Goal: Task Accomplishment & Management: Use online tool/utility

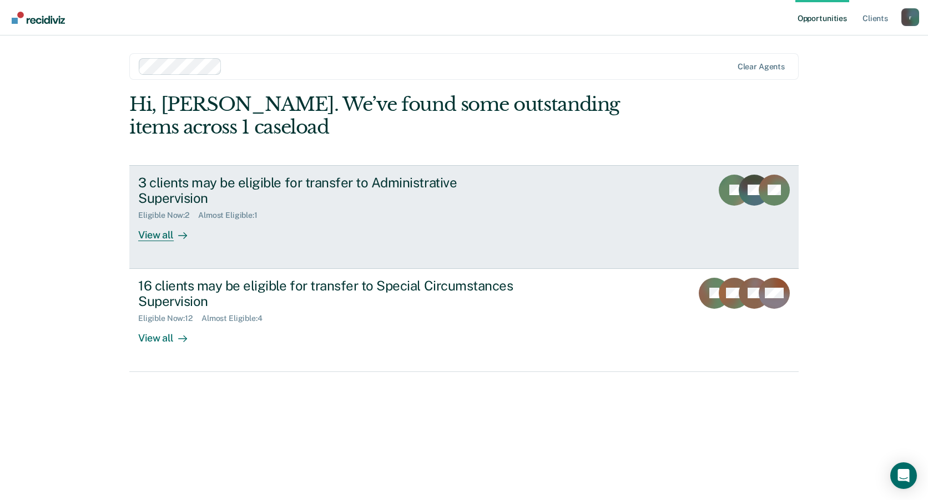
click at [149, 220] on div "View all" at bounding box center [169, 231] width 62 height 22
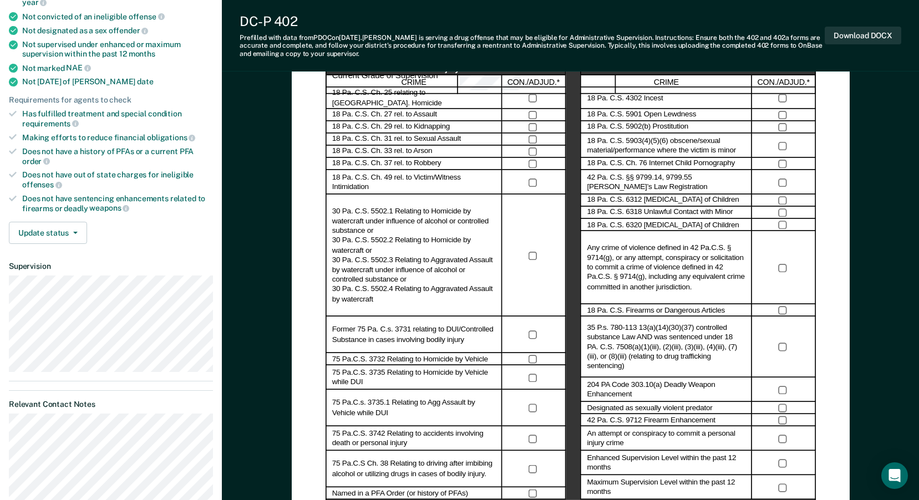
scroll to position [222, 0]
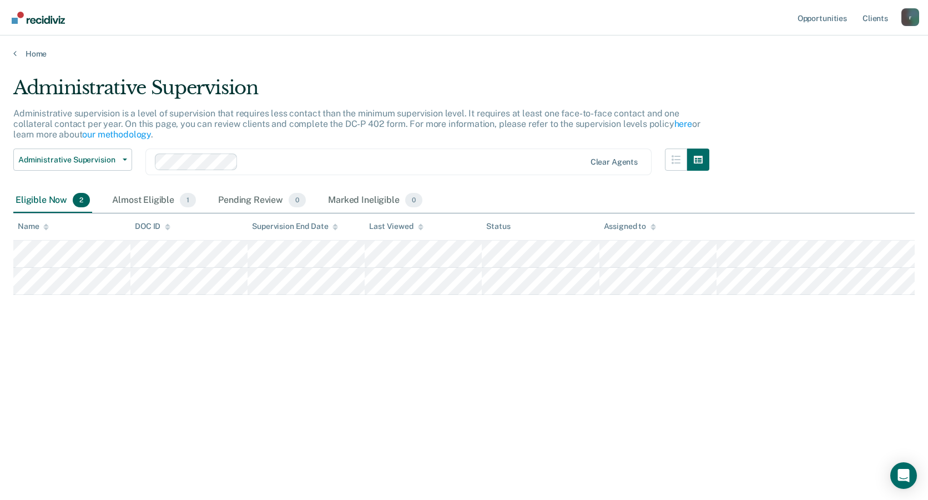
click at [506, 296] on div "Administrative Supervision Administrative supervision is a level of supervision…" at bounding box center [463, 247] width 901 height 341
click at [778, 371] on div "Administrative Supervision Administrative supervision is a level of supervision…" at bounding box center [463, 247] width 901 height 341
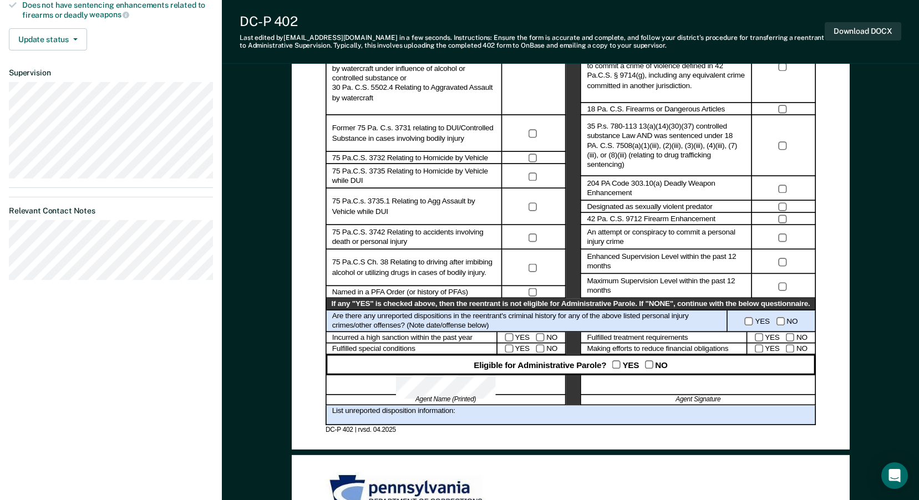
scroll to position [100, 0]
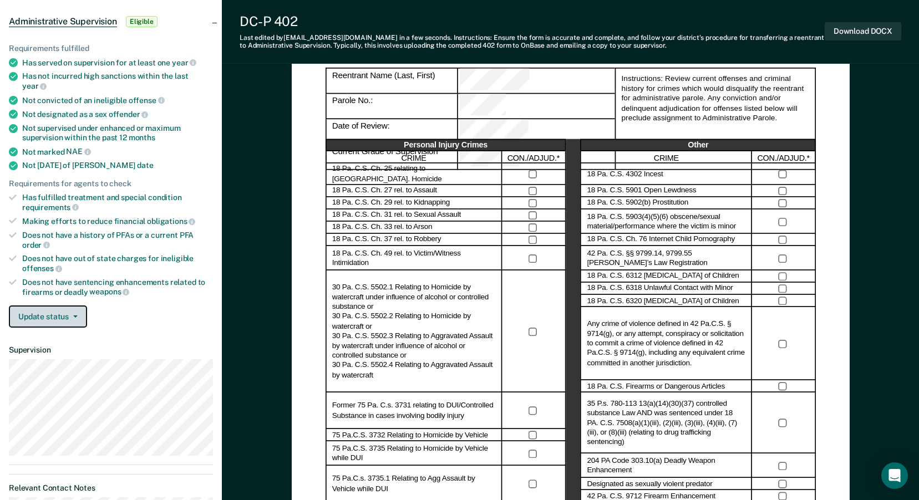
click at [75, 306] on button "Update status" at bounding box center [48, 317] width 78 height 22
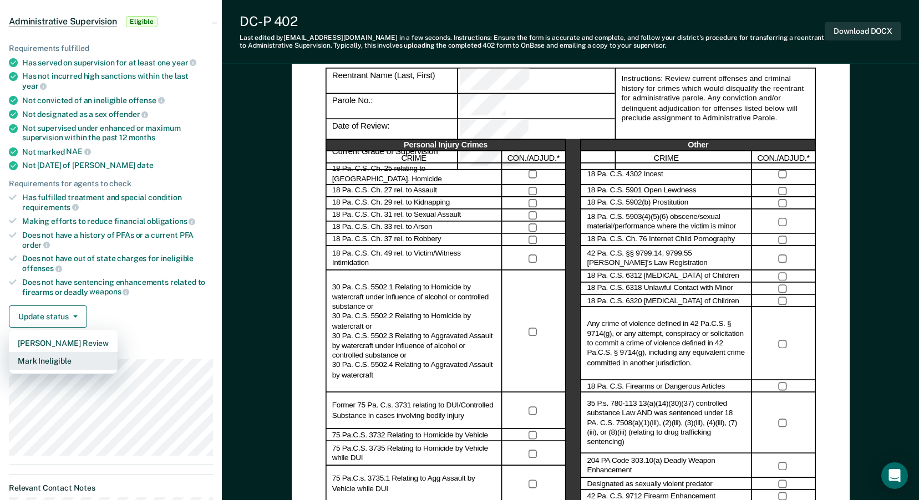
click at [70, 353] on button "Mark Ineligible" at bounding box center [63, 361] width 109 height 18
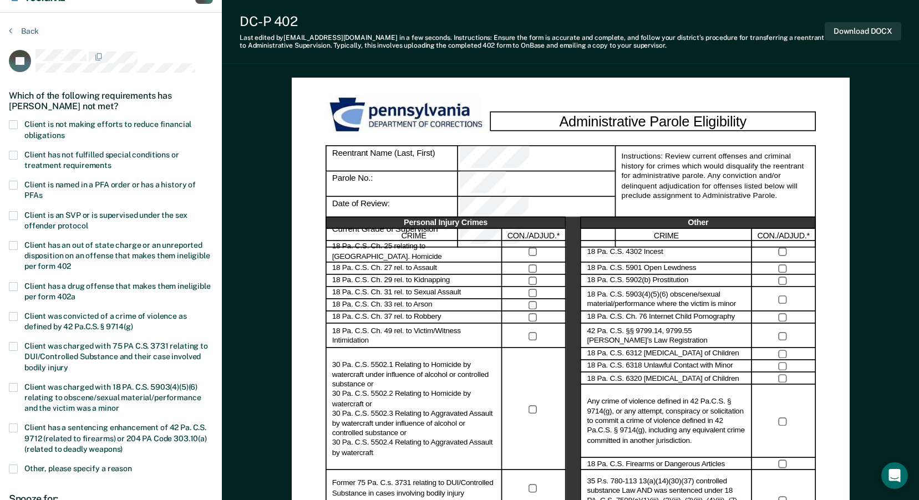
scroll to position [0, 0]
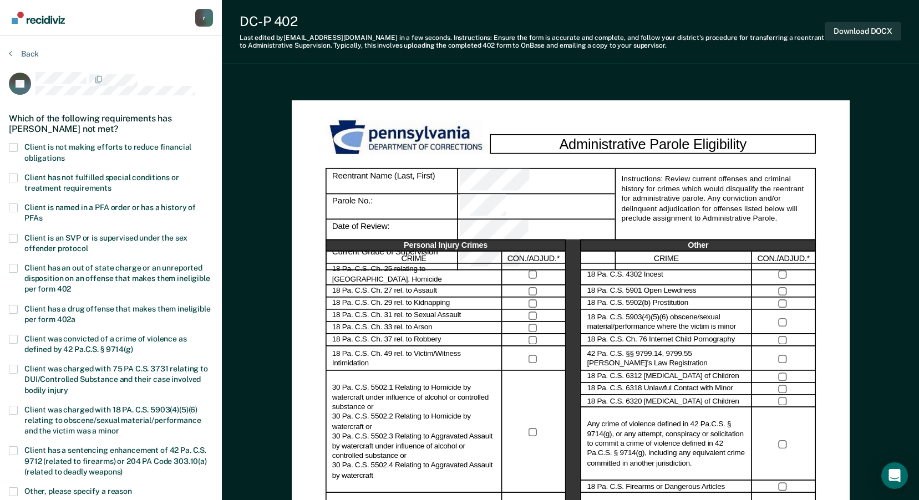
click at [13, 146] on span at bounding box center [13, 147] width 9 height 9
click at [64, 154] on input "Client is not making efforts to reduce financial obligations" at bounding box center [64, 154] width 0 height 0
click at [11, 177] on span at bounding box center [13, 178] width 9 height 9
click at [112, 184] on input "Client has not fulfilled special conditions or treatment requirements" at bounding box center [112, 184] width 0 height 0
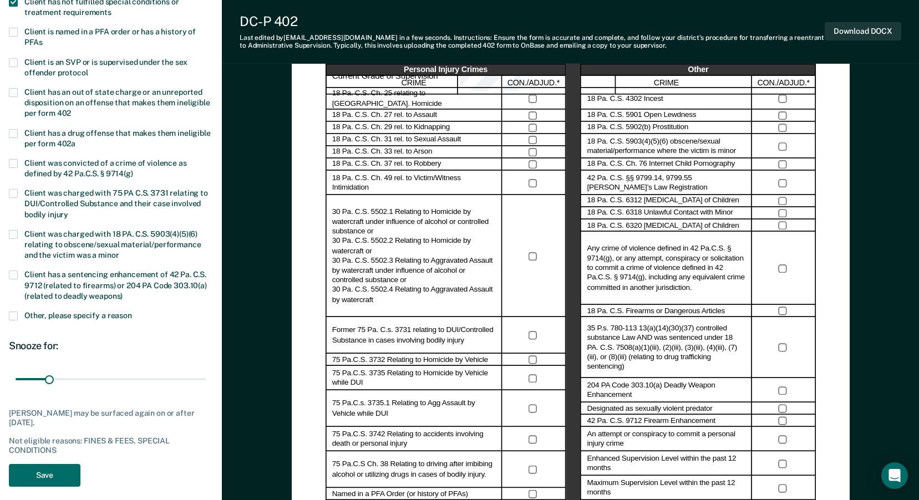
scroll to position [222, 0]
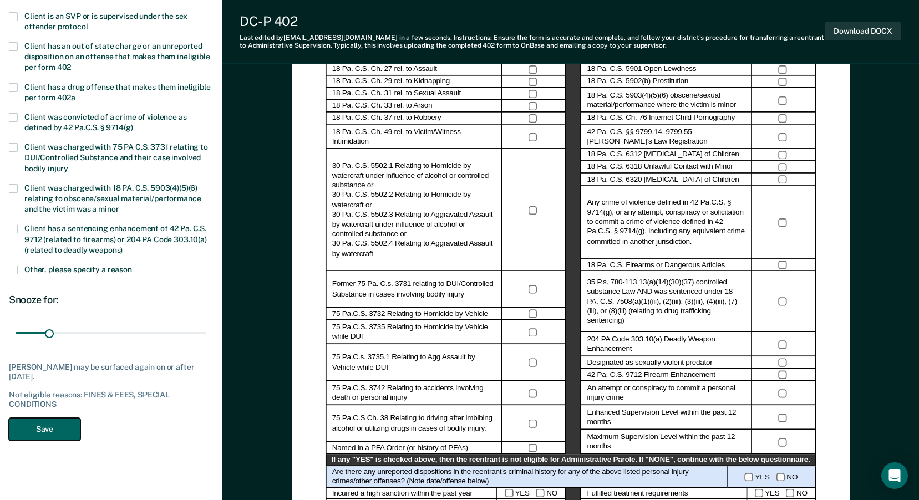
click at [55, 430] on button "Save" at bounding box center [45, 429] width 72 height 23
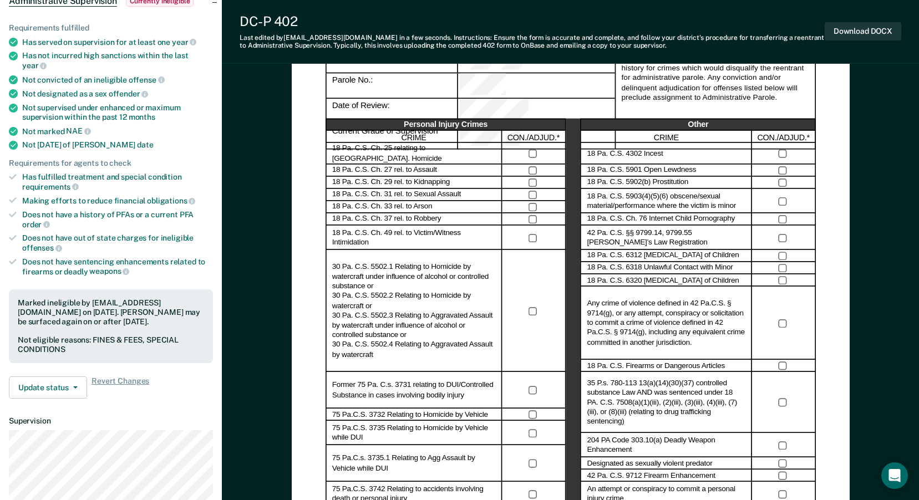
scroll to position [0, 0]
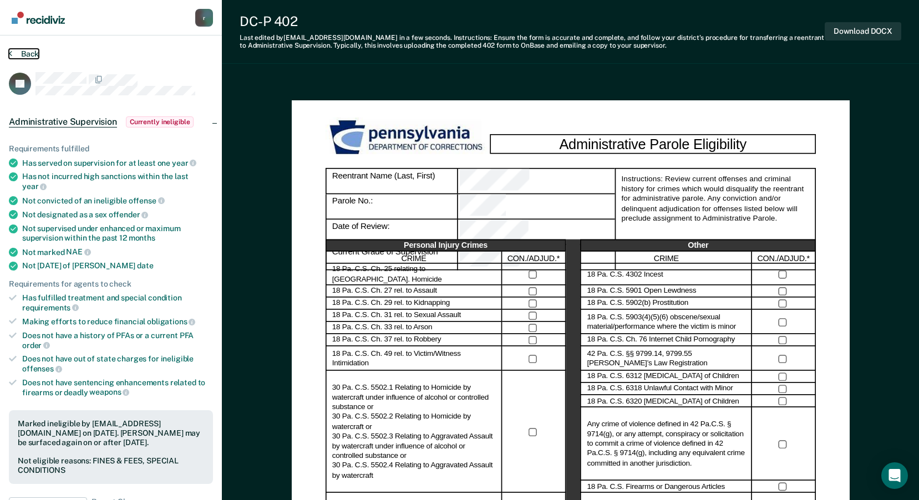
click at [30, 54] on button "Back" at bounding box center [24, 54] width 30 height 10
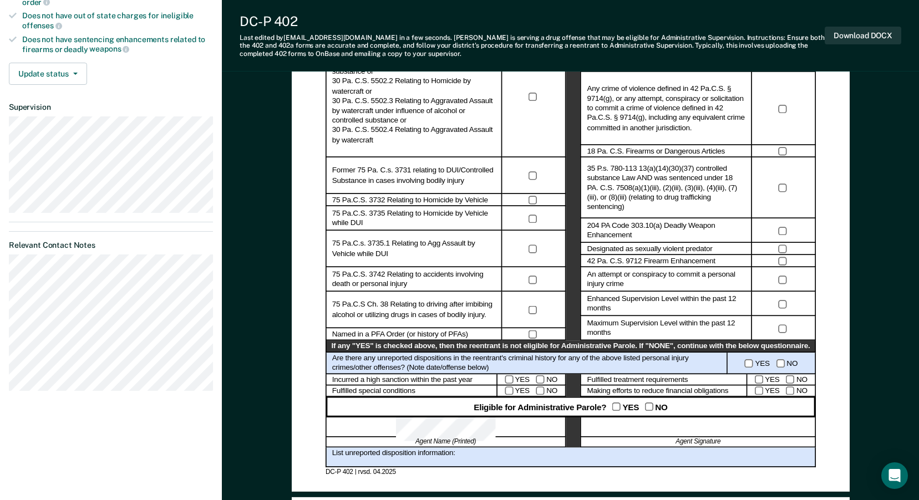
scroll to position [333, 0]
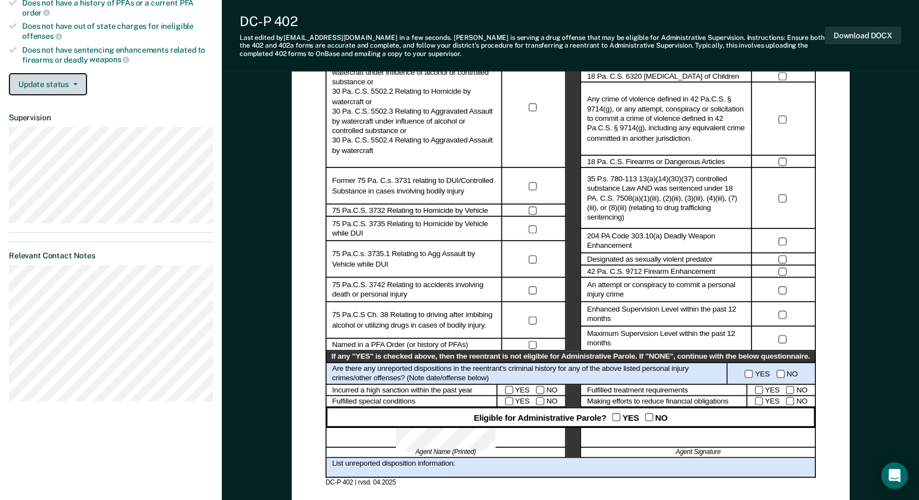
click at [75, 83] on icon "button" at bounding box center [75, 84] width 4 height 2
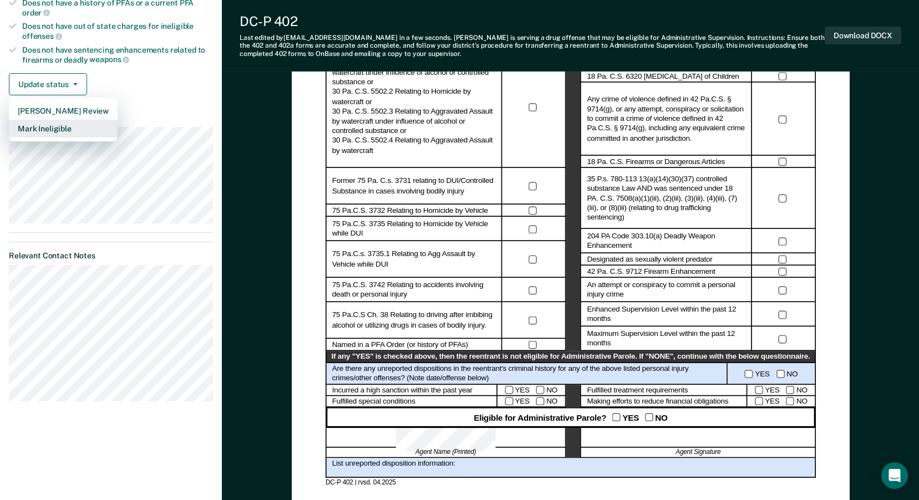
click at [68, 121] on button "Mark Ineligible" at bounding box center [63, 129] width 109 height 18
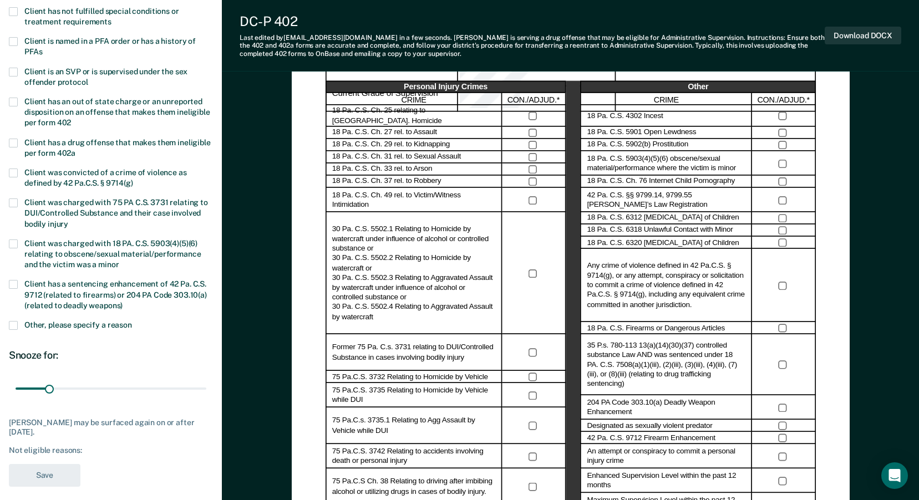
scroll to position [0, 0]
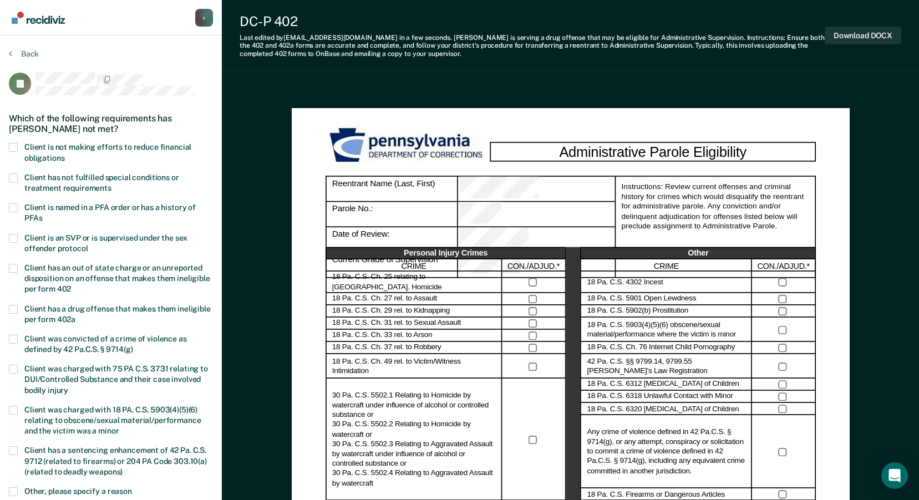
click at [12, 145] on span at bounding box center [13, 147] width 9 height 9
click at [64, 154] on input "Client is not making efforts to reduce financial obligations" at bounding box center [64, 154] width 0 height 0
click at [9, 178] on span at bounding box center [13, 178] width 9 height 9
click at [112, 184] on input "Client has not fulfilled special conditions or treatment requirements" at bounding box center [112, 184] width 0 height 0
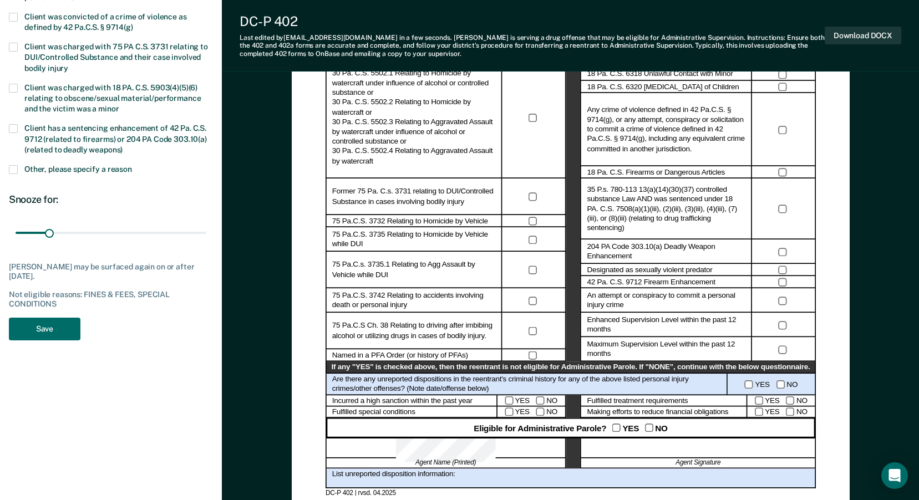
scroll to position [333, 0]
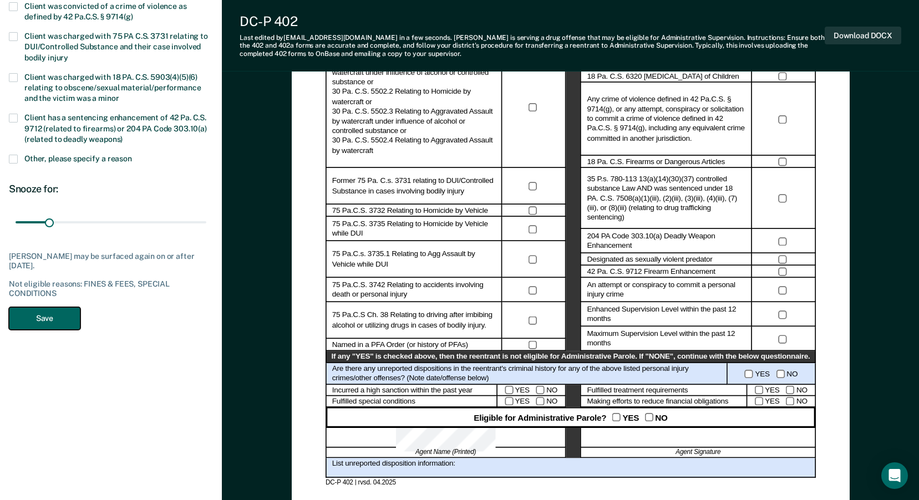
click at [68, 317] on button "Save" at bounding box center [45, 318] width 72 height 23
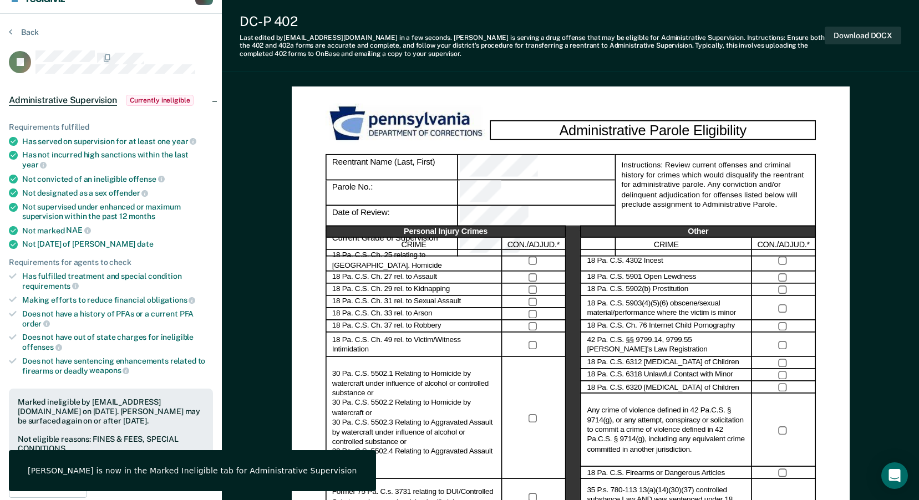
scroll to position [0, 0]
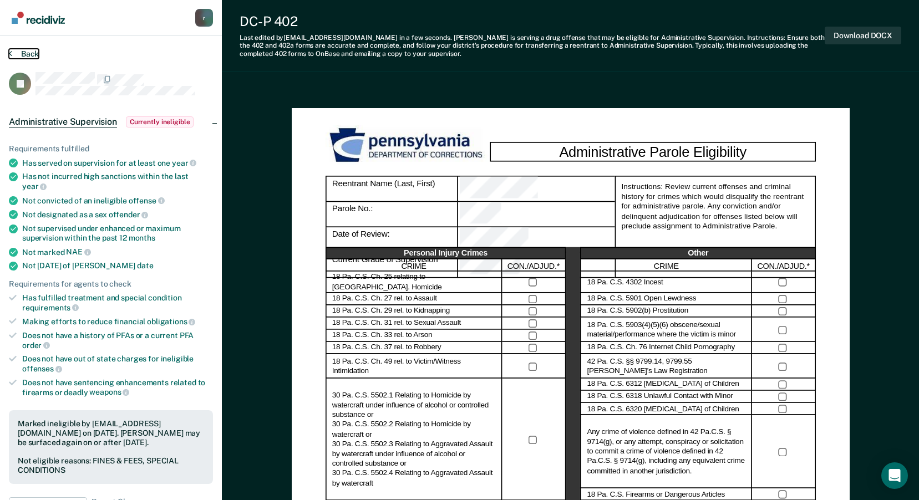
click at [27, 52] on button "Back" at bounding box center [24, 54] width 30 height 10
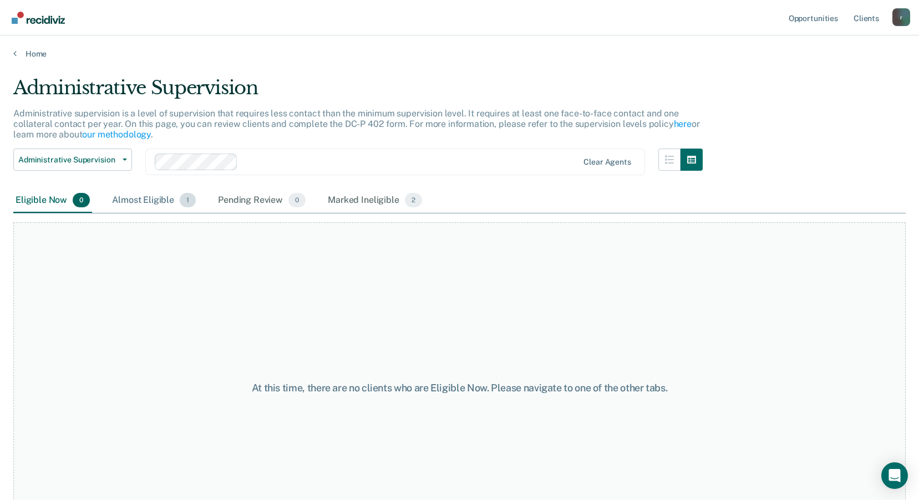
click at [149, 197] on div "Almost Eligible 1" at bounding box center [154, 201] width 88 height 24
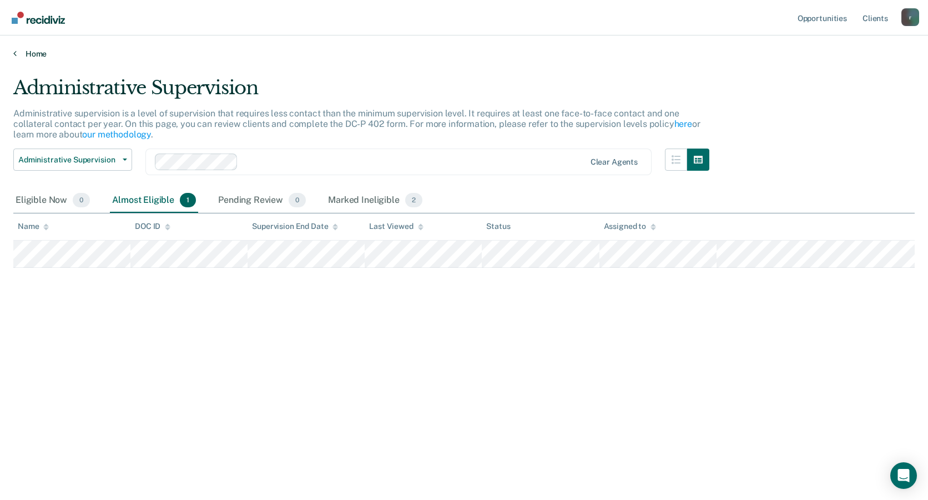
click at [32, 54] on link "Home" at bounding box center [463, 54] width 901 height 10
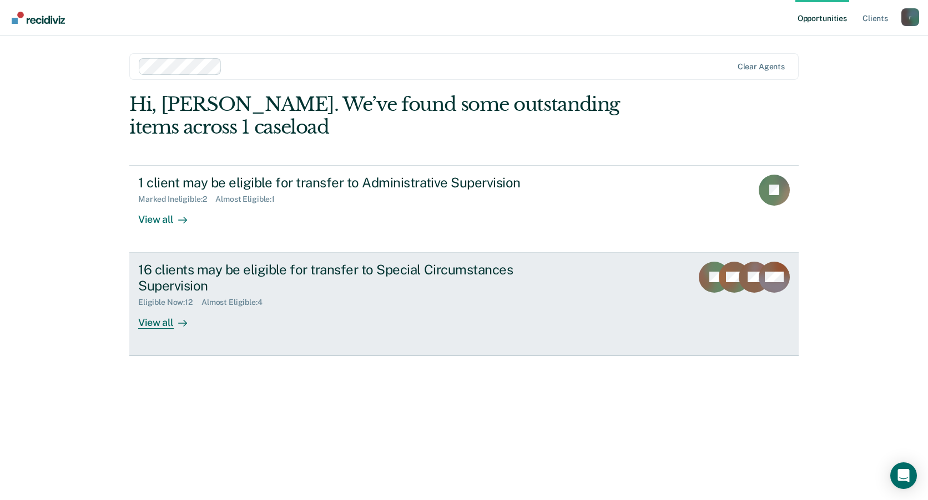
click at [160, 325] on div "View all" at bounding box center [169, 318] width 62 height 22
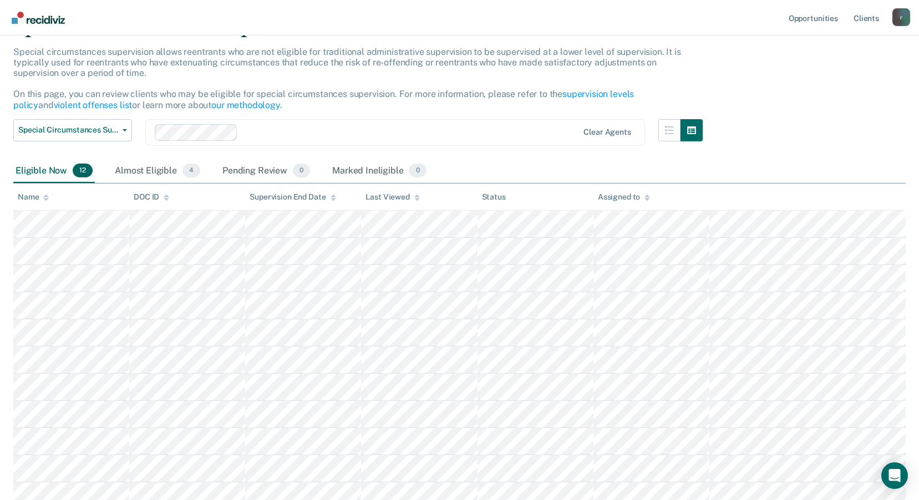
scroll to position [55, 0]
